Goal: Task Accomplishment & Management: Use online tool/utility

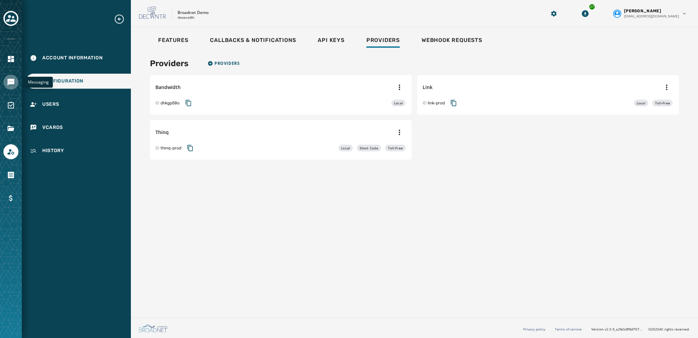
click at [8, 83] on icon "Navigate to Messaging" at bounding box center [10, 82] width 7 height 7
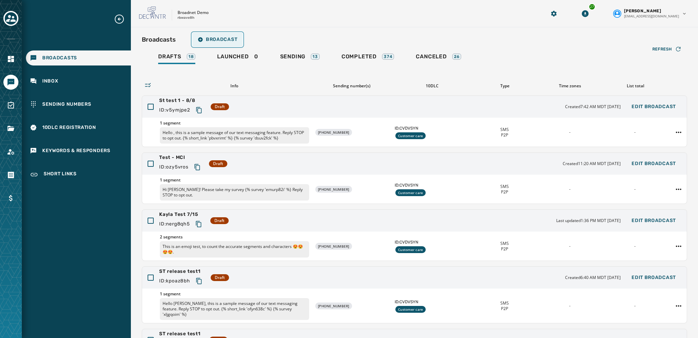
click at [215, 41] on span "Broadcast" at bounding box center [218, 39] width 40 height 5
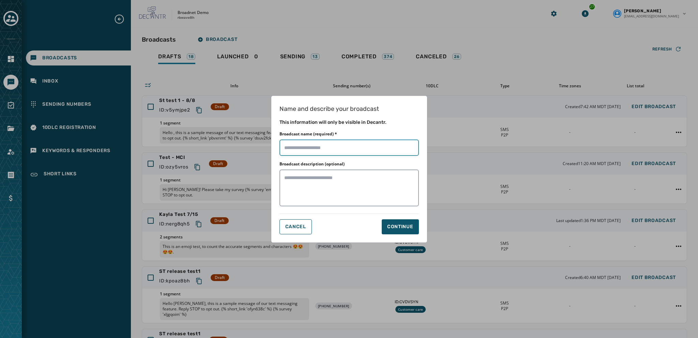
click at [295, 148] on input "Broadcast name (required) *" at bounding box center [348, 147] width 139 height 16
type input "**********"
click at [392, 225] on div "Continue" at bounding box center [400, 226] width 26 height 7
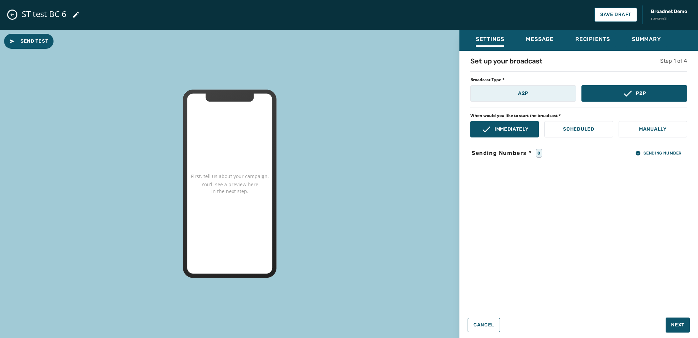
click at [534, 96] on button "A2P" at bounding box center [523, 93] width 106 height 16
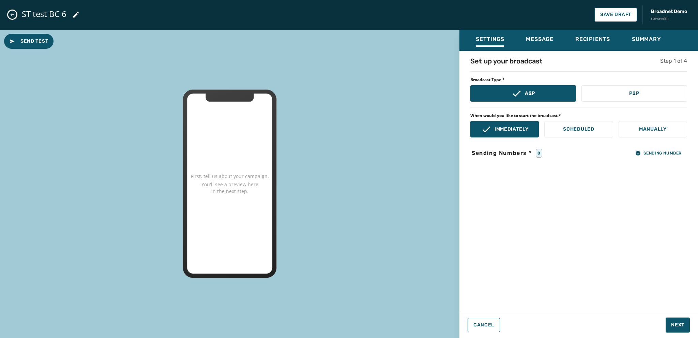
click at [601, 82] on div "Broadcast Type * A2P P2P" at bounding box center [578, 89] width 217 height 25
click at [610, 94] on button "P2P" at bounding box center [634, 93] width 106 height 16
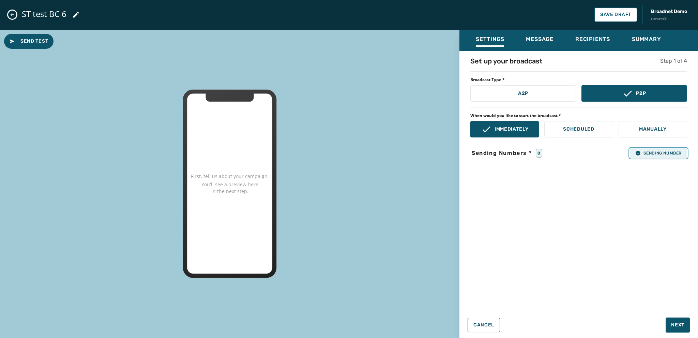
click at [651, 156] on button "Sending Number" at bounding box center [658, 153] width 57 height 10
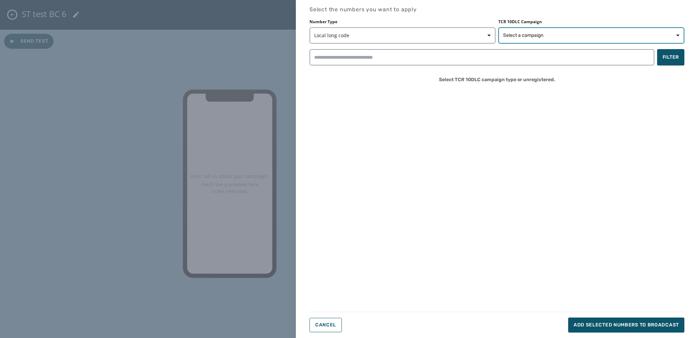
click at [512, 38] on span "Select a campaign" at bounding box center [523, 35] width 40 height 7
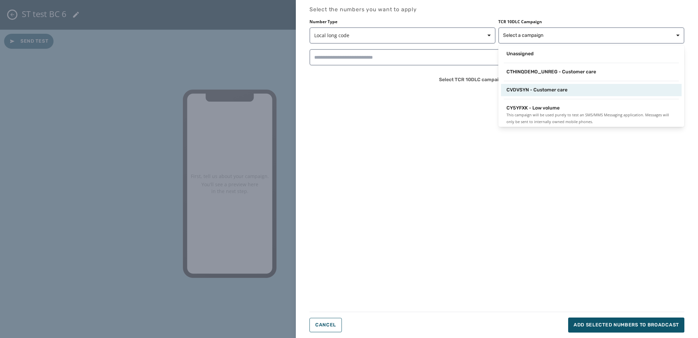
click at [530, 91] on span "CVDVSYN - Customer care" at bounding box center [536, 90] width 61 height 7
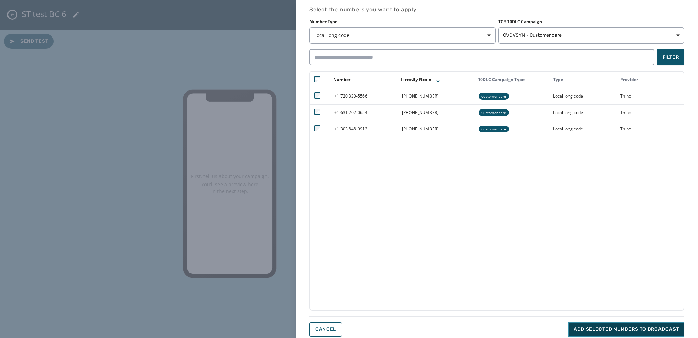
click at [586, 327] on span "Add selected numbers to broadcast" at bounding box center [625, 329] width 105 height 7
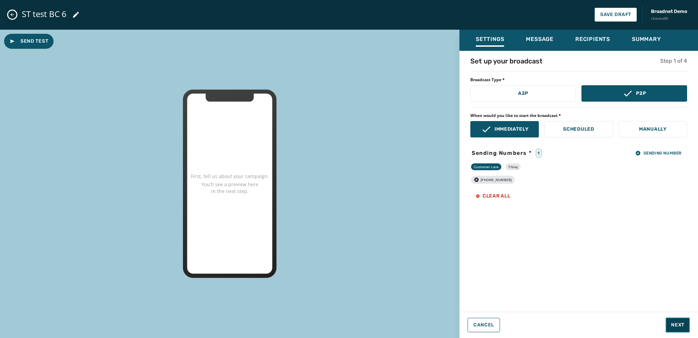
click at [673, 320] on button "Next" at bounding box center [677, 324] width 24 height 15
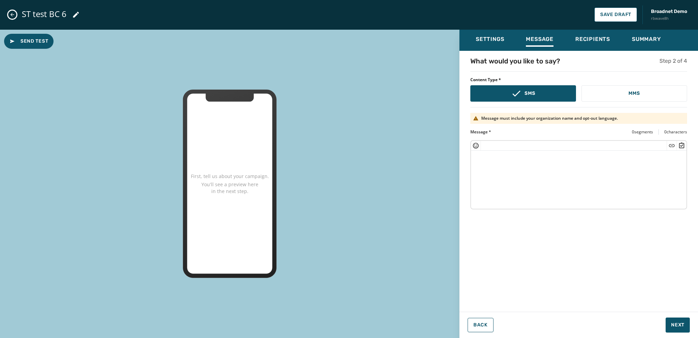
click at [477, 160] on textarea at bounding box center [578, 179] width 215 height 56
drag, startPoint x: 478, startPoint y: 156, endPoint x: 480, endPoint y: 159, distance: 3.6
click at [478, 156] on textarea at bounding box center [578, 179] width 215 height 56
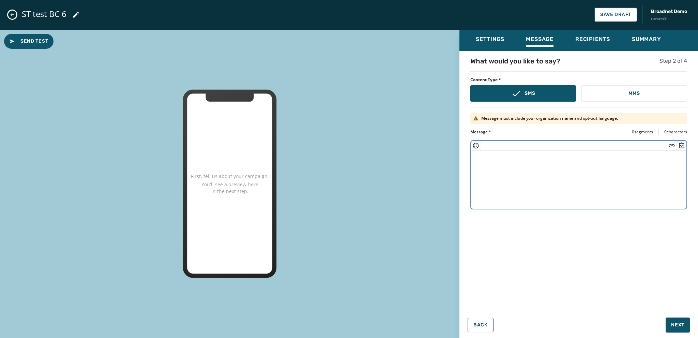
paste textarea "**********"
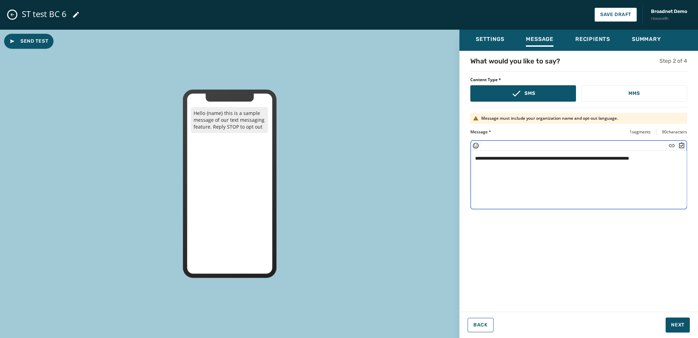
click at [504, 158] on textarea "**********" at bounding box center [579, 179] width 216 height 56
click at [666, 157] on textarea "**********" at bounding box center [579, 179] width 216 height 56
click at [673, 144] on icon "Insert Short Link" at bounding box center [671, 145] width 7 height 7
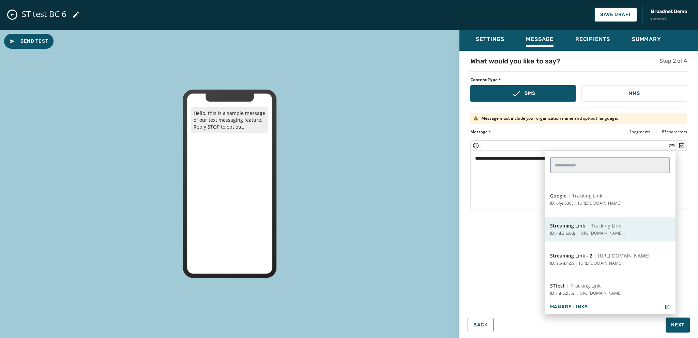
scroll to position [307, 0]
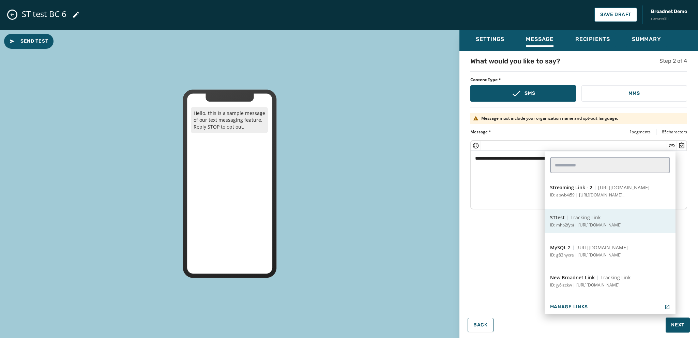
click at [571, 219] on span "Tracking Link" at bounding box center [585, 217] width 30 height 7
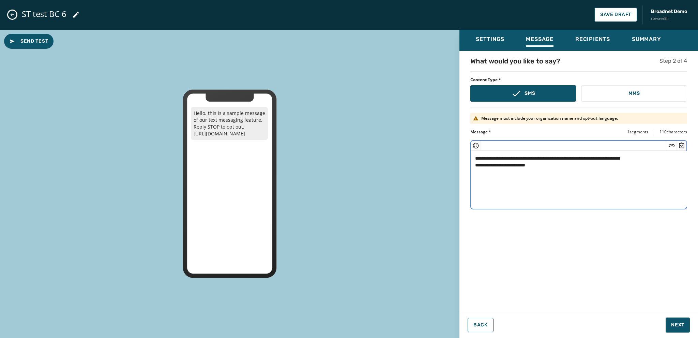
click at [680, 146] on icon "Insert Survey" at bounding box center [681, 145] width 7 height 7
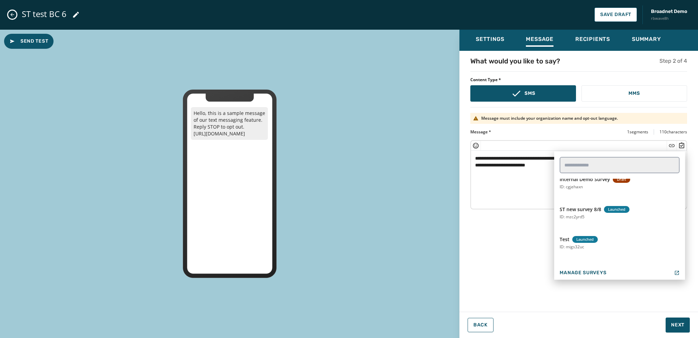
scroll to position [102, 0]
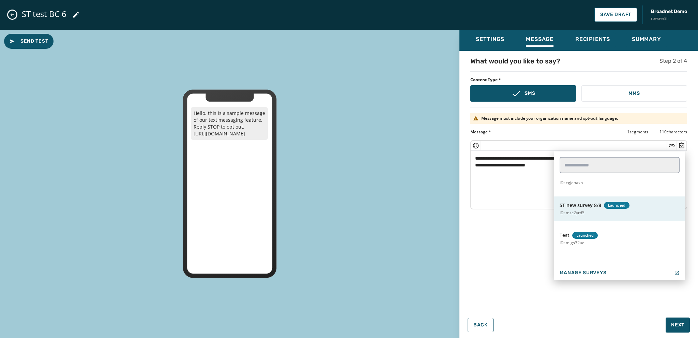
click at [576, 213] on p "ID: mzc2yrd5" at bounding box center [571, 212] width 25 height 5
type textarea "**********"
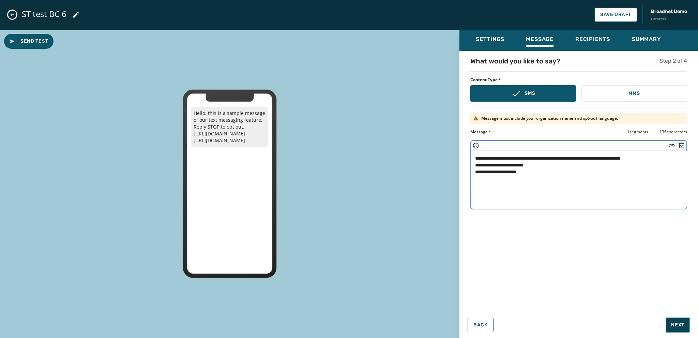
click at [676, 324] on span "Next" at bounding box center [677, 324] width 13 height 7
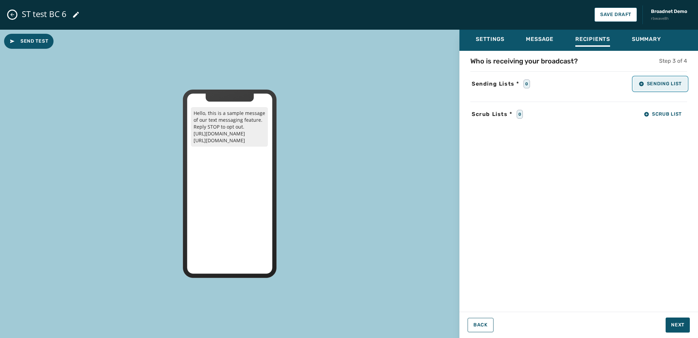
click at [651, 88] on button "Sending List" at bounding box center [660, 84] width 54 height 14
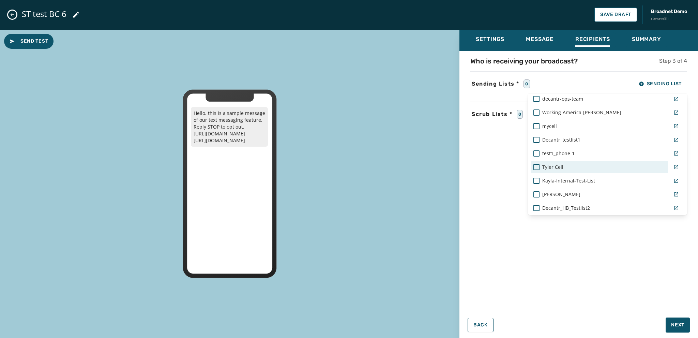
scroll to position [307, 0]
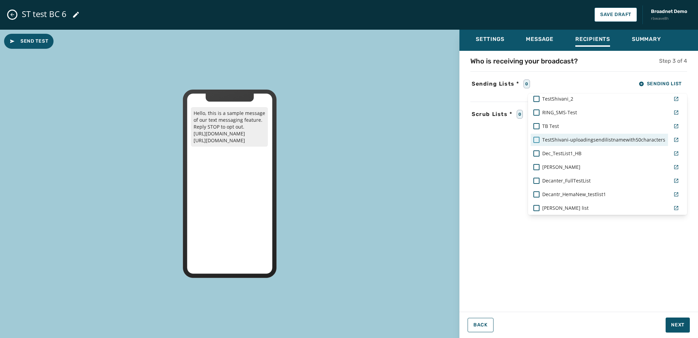
click at [533, 138] on div at bounding box center [536, 140] width 6 height 6
click at [678, 326] on div "Settings Message Recipients Summary Who is receiving your broadcast? Step 3 of …" at bounding box center [578, 181] width 238 height 303
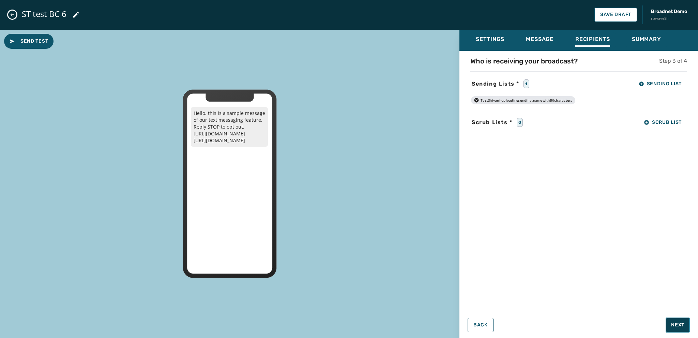
click at [673, 324] on span "Next" at bounding box center [677, 324] width 13 height 7
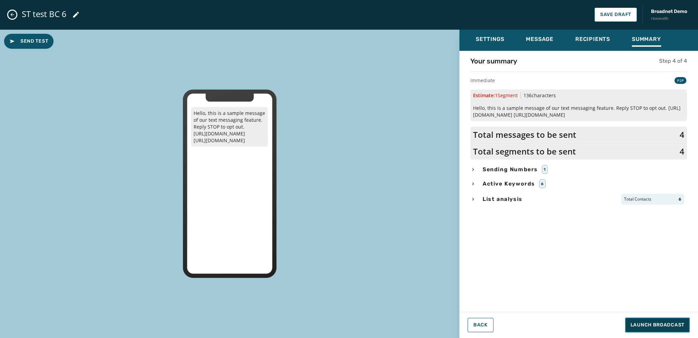
click at [657, 324] on span "Launch Broadcast" at bounding box center [657, 324] width 54 height 7
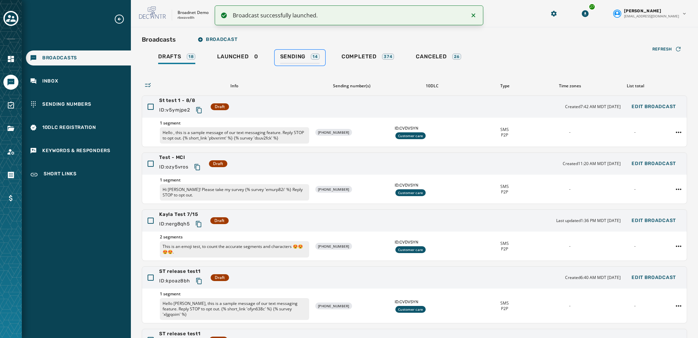
click at [288, 62] on div "Sending 14" at bounding box center [300, 58] width 40 height 11
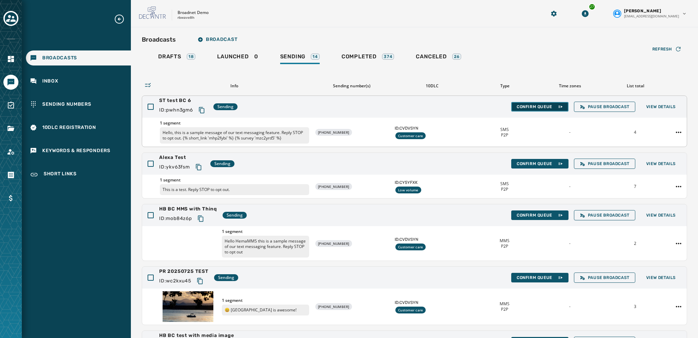
click at [520, 107] on span "Confirm Queue" at bounding box center [539, 106] width 46 height 5
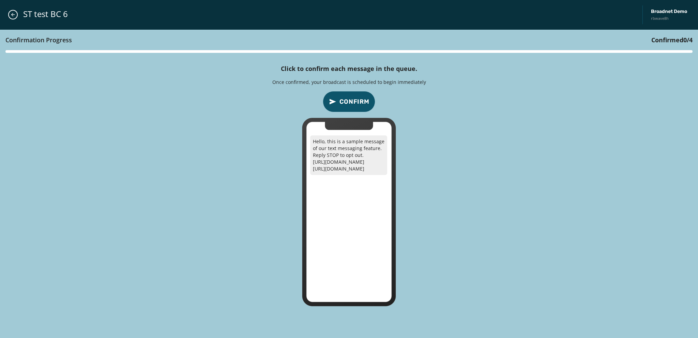
click at [354, 98] on span "Confirm" at bounding box center [354, 102] width 30 height 10
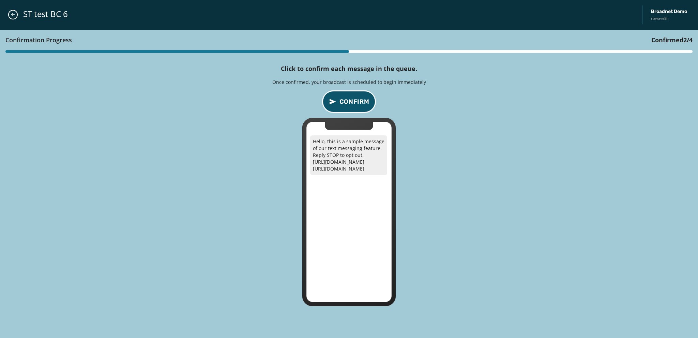
click at [356, 105] on span "Confirm" at bounding box center [354, 102] width 30 height 10
click at [347, 99] on span "Confirm" at bounding box center [354, 102] width 30 height 10
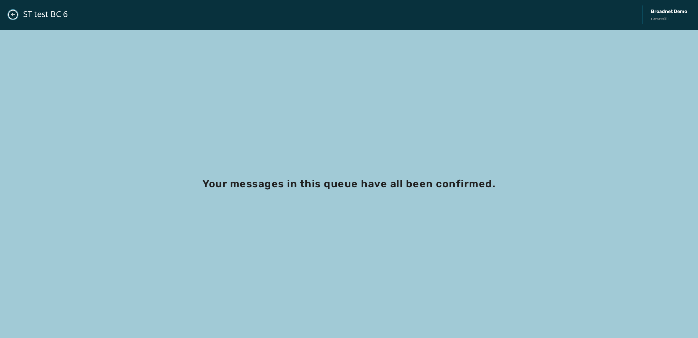
click at [12, 15] on icon "Close admin drawer" at bounding box center [13, 15] width 4 height 4
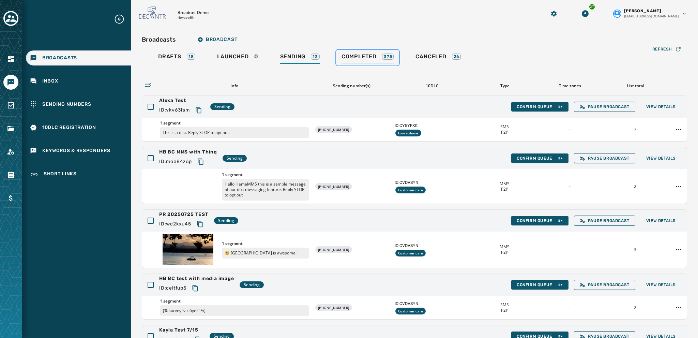
click at [350, 55] on span "Completed" at bounding box center [358, 56] width 35 height 7
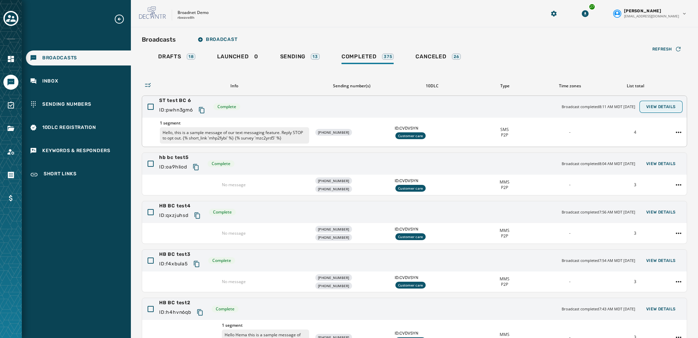
click at [657, 108] on span "View Details" at bounding box center [661, 106] width 30 height 5
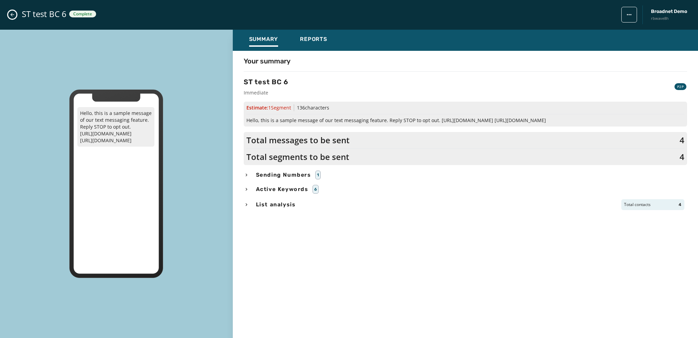
click at [9, 12] on button "Close admin drawer" at bounding box center [12, 15] width 8 height 8
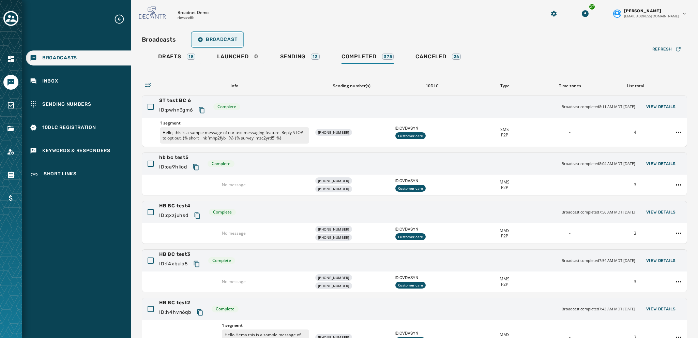
click at [206, 38] on span "Broadcast" at bounding box center [218, 39] width 40 height 5
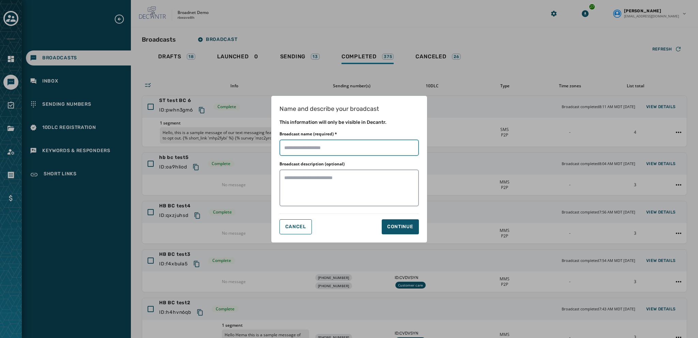
click at [289, 148] on input "Broadcast name (required) *" at bounding box center [348, 147] width 139 height 16
type input "**********"
click at [391, 226] on div "Continue" at bounding box center [400, 226] width 26 height 7
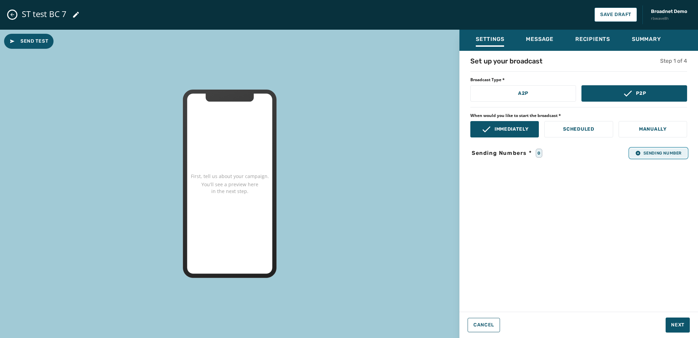
click at [641, 156] on button "Sending Number" at bounding box center [658, 153] width 57 height 10
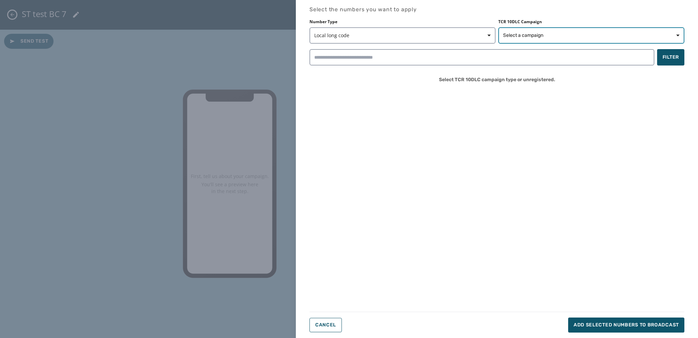
click at [507, 37] on span "Select a campaign" at bounding box center [523, 35] width 40 height 7
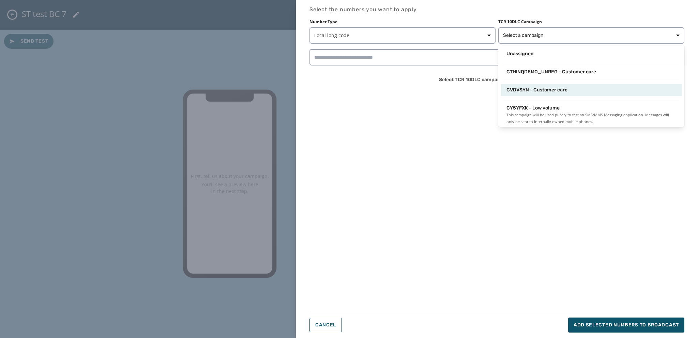
click at [535, 87] on span "CVDVSYN - Customer care" at bounding box center [536, 90] width 61 height 7
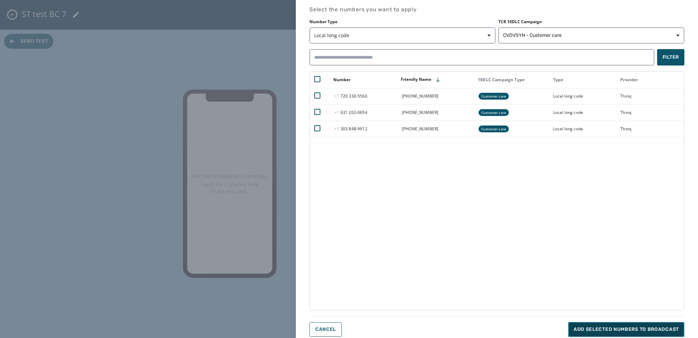
click at [595, 329] on span "Add selected numbers to broadcast" at bounding box center [625, 329] width 105 height 7
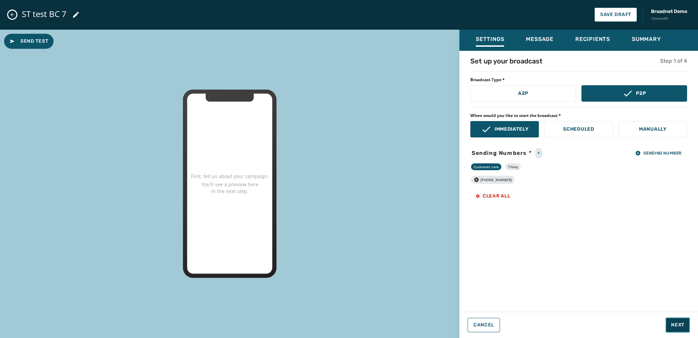
click at [675, 324] on span "Next" at bounding box center [677, 324] width 13 height 7
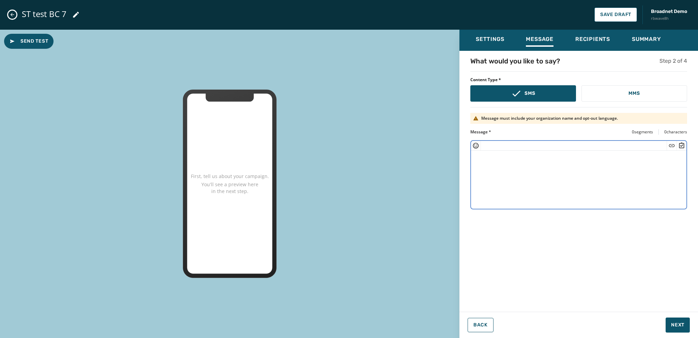
click at [476, 160] on textarea at bounding box center [578, 179] width 215 height 56
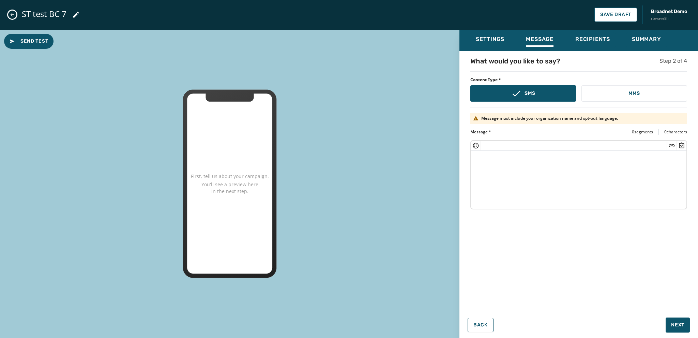
click at [477, 154] on textarea at bounding box center [578, 179] width 215 height 56
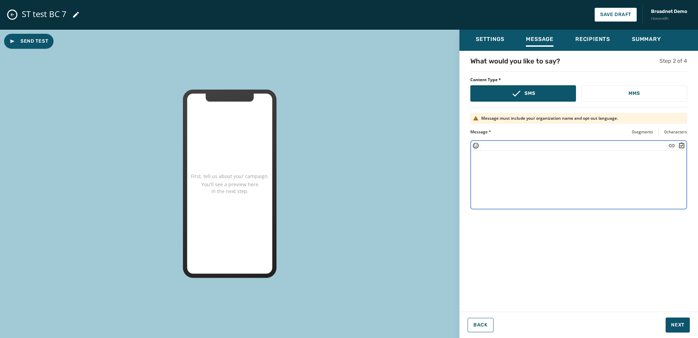
paste textarea "**********"
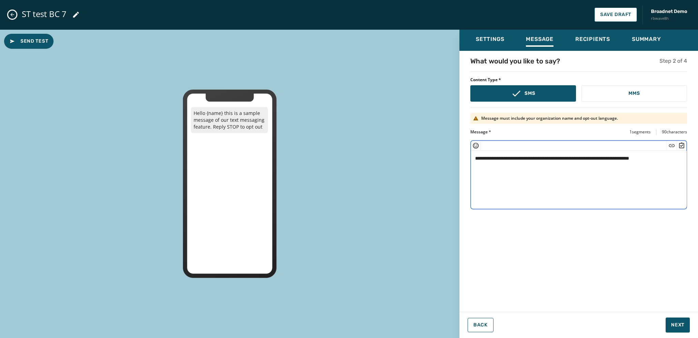
click at [506, 158] on textarea "**********" at bounding box center [579, 179] width 216 height 56
click at [503, 157] on textarea "**********" at bounding box center [579, 179] width 216 height 56
click at [489, 159] on textarea "**********" at bounding box center [579, 179] width 216 height 56
click at [491, 159] on textarea "**********" at bounding box center [579, 179] width 216 height 56
click at [668, 161] on textarea "**********" at bounding box center [579, 179] width 216 height 56
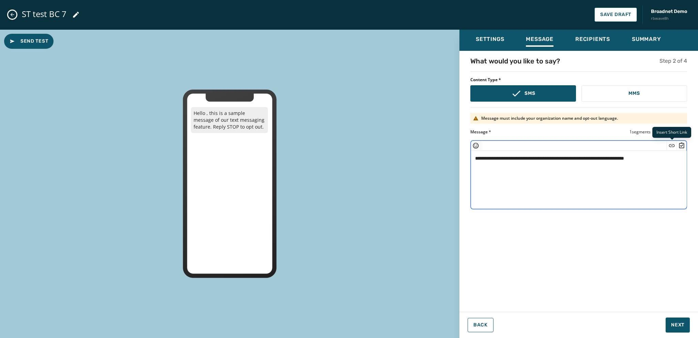
click at [670, 145] on icon "Insert Short Link" at bounding box center [671, 145] width 7 height 7
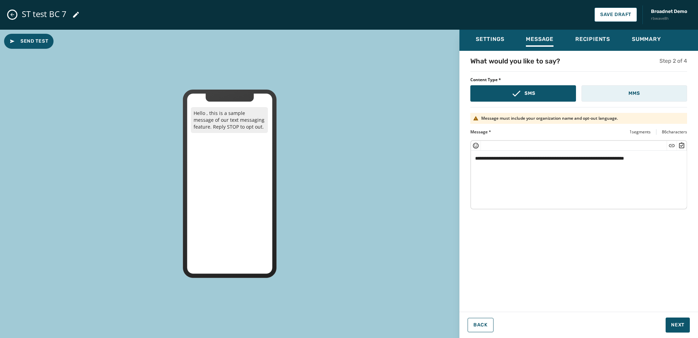
click at [620, 90] on button "MMS" at bounding box center [634, 93] width 106 height 16
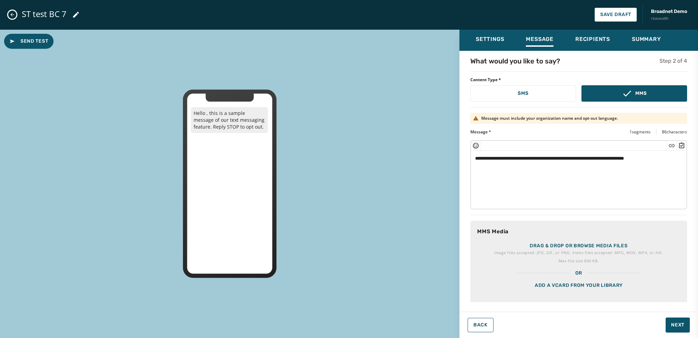
click at [668, 158] on textarea "**********" at bounding box center [576, 179] width 211 height 56
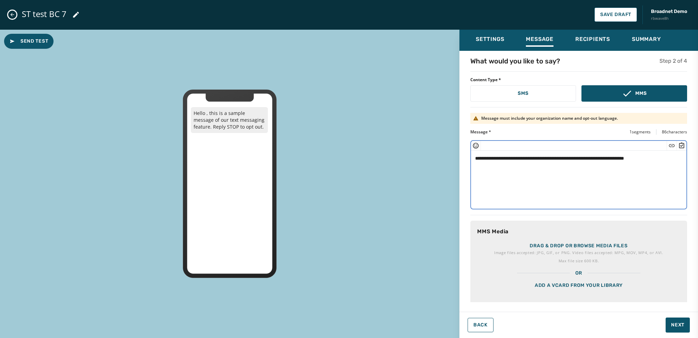
click at [669, 144] on icon "Insert Short Link" at bounding box center [672, 145] width 6 height 3
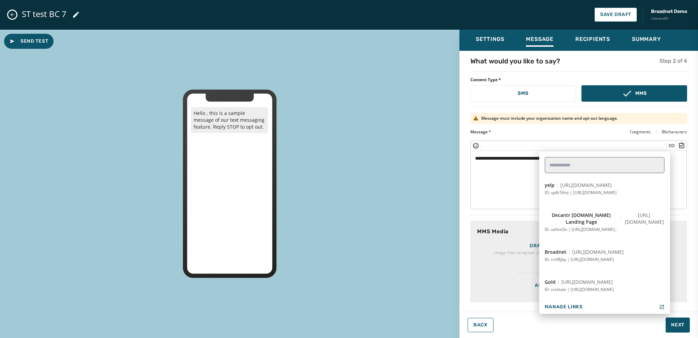
scroll to position [204, 0]
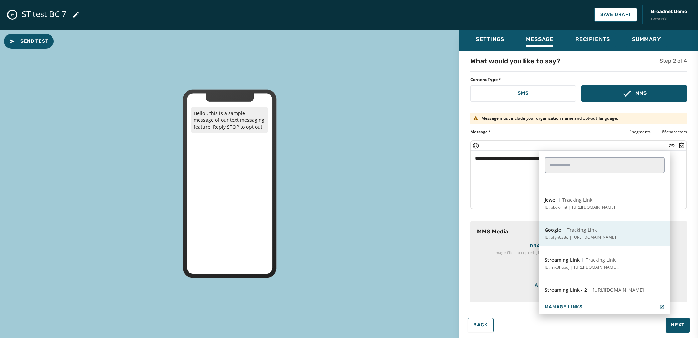
click at [579, 233] on button "Google Tracking Link ID: ofyn638c | [URL][DOMAIN_NAME]" at bounding box center [604, 233] width 131 height 25
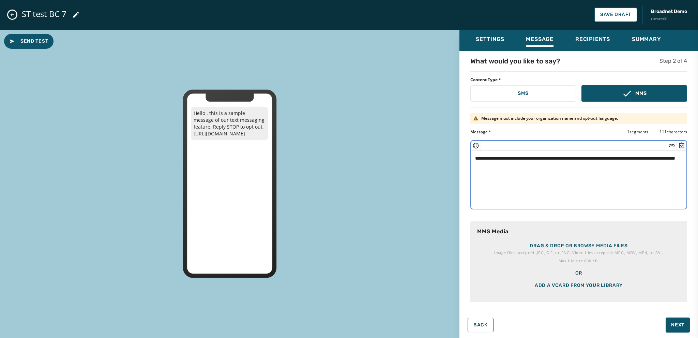
click at [679, 144] on icon "Insert Survey" at bounding box center [681, 145] width 5 height 6
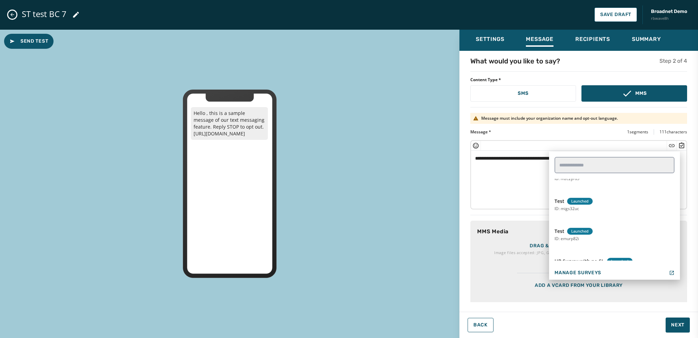
scroll to position [102, 0]
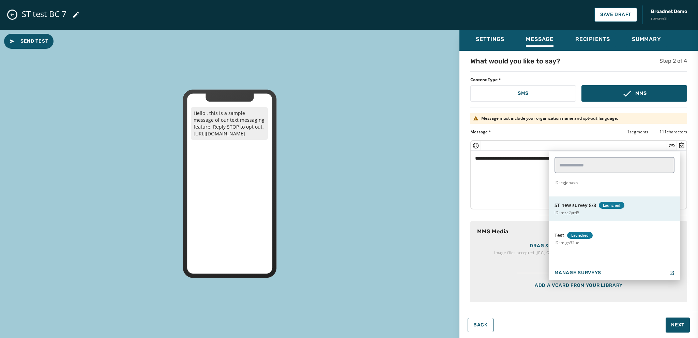
click at [577, 205] on span "ST new survey 8/8" at bounding box center [575, 205] width 42 height 7
type textarea "**********"
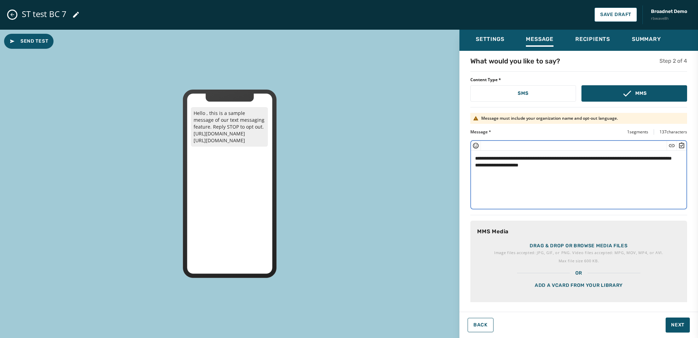
click at [581, 282] on div "Add a vCard from your library" at bounding box center [578, 293] width 217 height 34
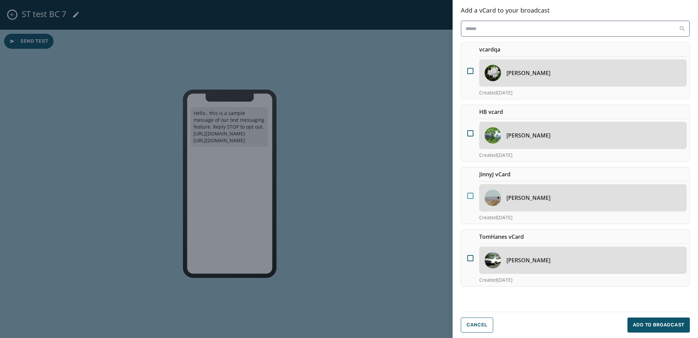
click at [470, 196] on div at bounding box center [470, 195] width 6 height 6
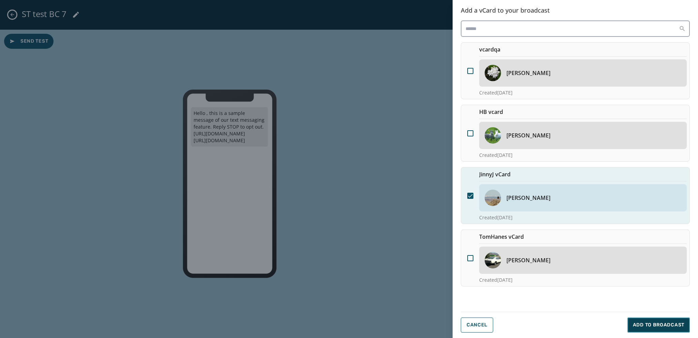
click at [645, 320] on button "Add to Broadcast" at bounding box center [658, 324] width 62 height 15
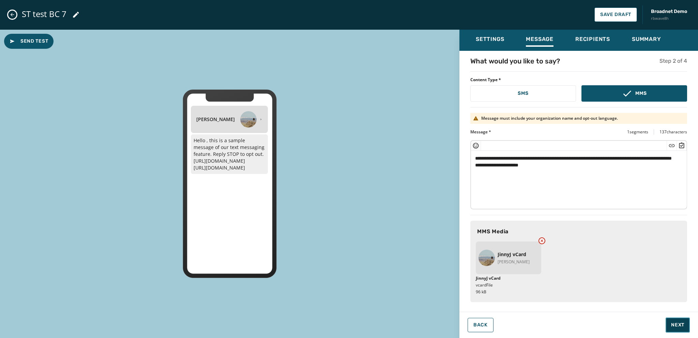
click at [675, 327] on span "Next" at bounding box center [677, 324] width 13 height 7
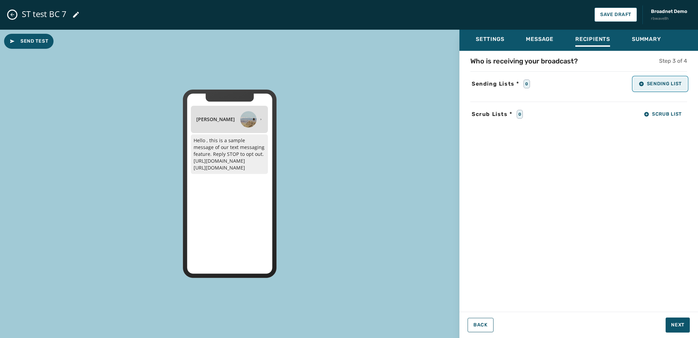
click at [647, 87] on button "Sending List" at bounding box center [660, 84] width 54 height 14
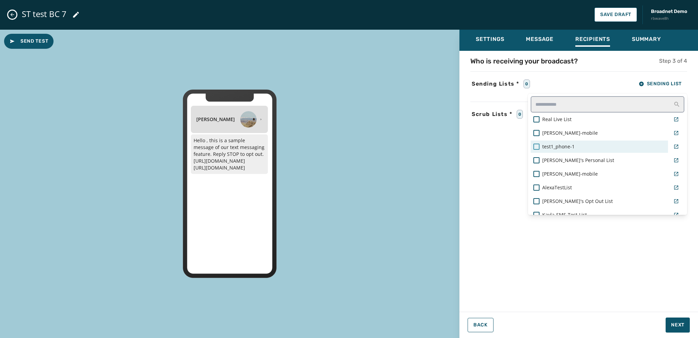
click at [537, 145] on div at bounding box center [536, 146] width 6 height 6
click at [676, 325] on div "Settings Message Recipients Summary Who is receiving your broadcast? Step 3 of …" at bounding box center [578, 181] width 238 height 303
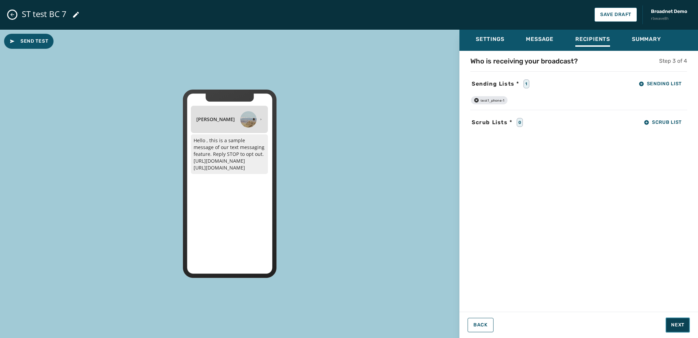
click at [675, 325] on span "Next" at bounding box center [677, 324] width 13 height 7
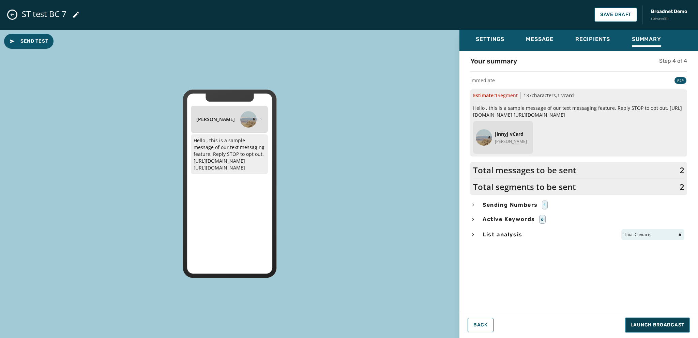
click at [659, 324] on span "Launch Broadcast" at bounding box center [657, 324] width 54 height 7
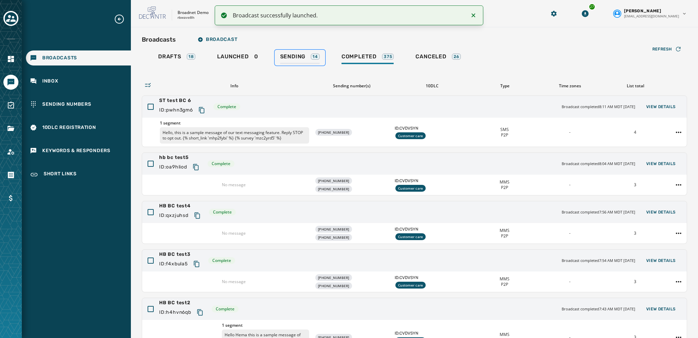
click at [297, 59] on span "Sending" at bounding box center [293, 56] width 26 height 7
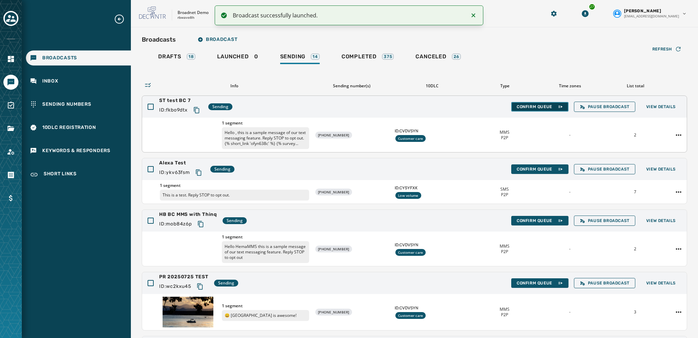
click at [521, 103] on button "Confirm Queue" at bounding box center [539, 107] width 57 height 10
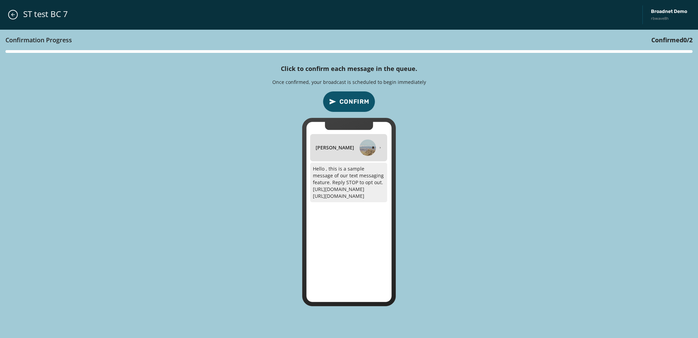
click at [354, 104] on span "Confirm" at bounding box center [354, 102] width 30 height 10
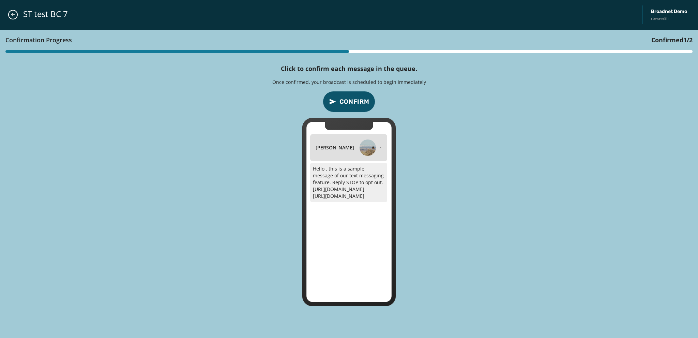
click at [354, 104] on span "Confirm" at bounding box center [354, 102] width 30 height 10
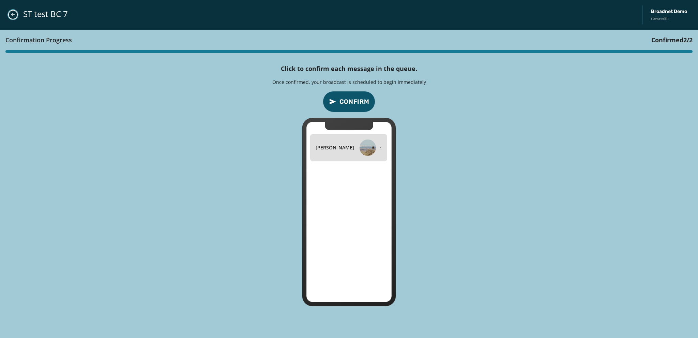
click at [13, 17] on button "Close admin drawer" at bounding box center [13, 15] width 10 height 10
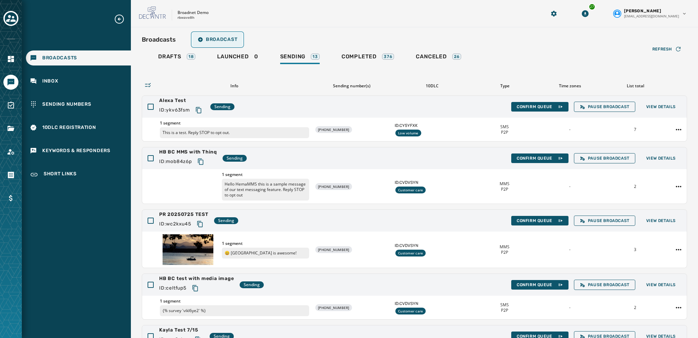
click at [209, 43] on button "Broadcast" at bounding box center [217, 40] width 50 height 14
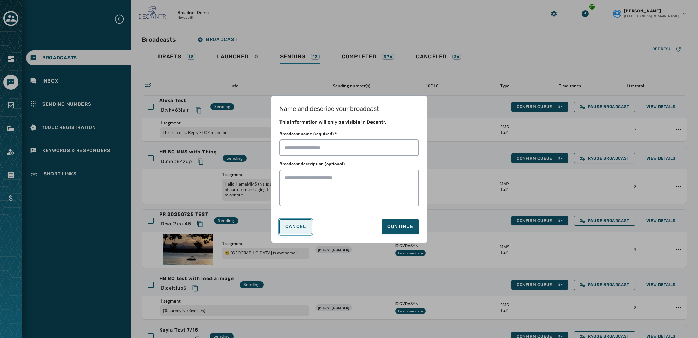
click at [288, 225] on span "Cancel" at bounding box center [295, 226] width 21 height 5
